Goal: Information Seeking & Learning: Learn about a topic

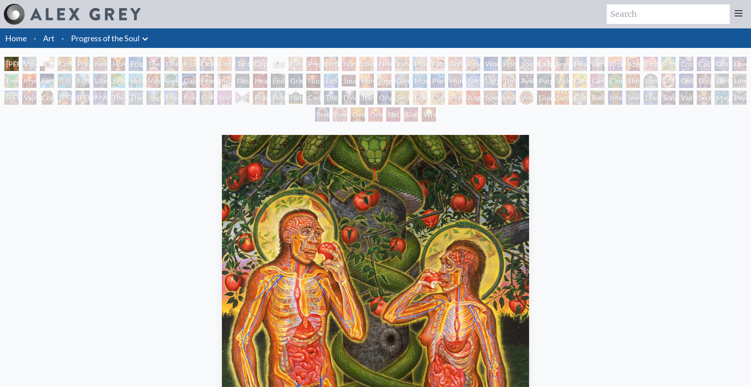
click at [514, 97] on div "Vision Crystal" at bounding box center [508, 98] width 14 height 14
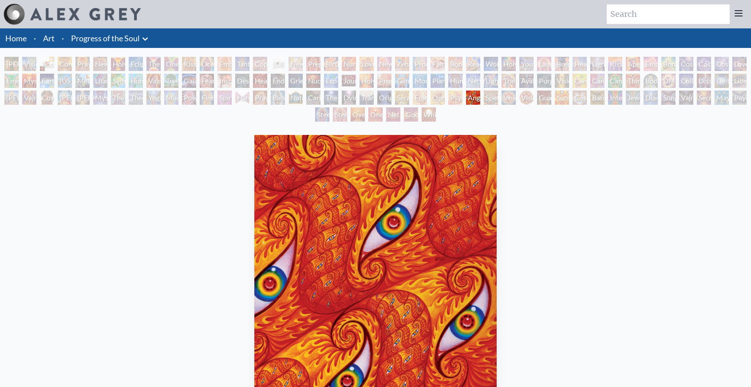
click at [158, 60] on div "The Kiss" at bounding box center [153, 64] width 14 height 14
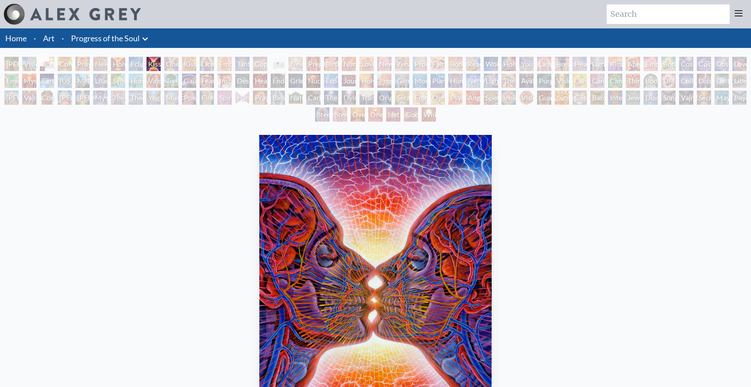
scroll to position [21, 0]
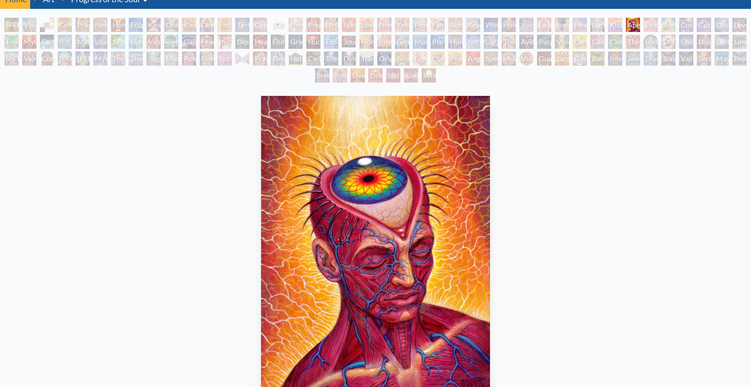
scroll to position [178, 0]
